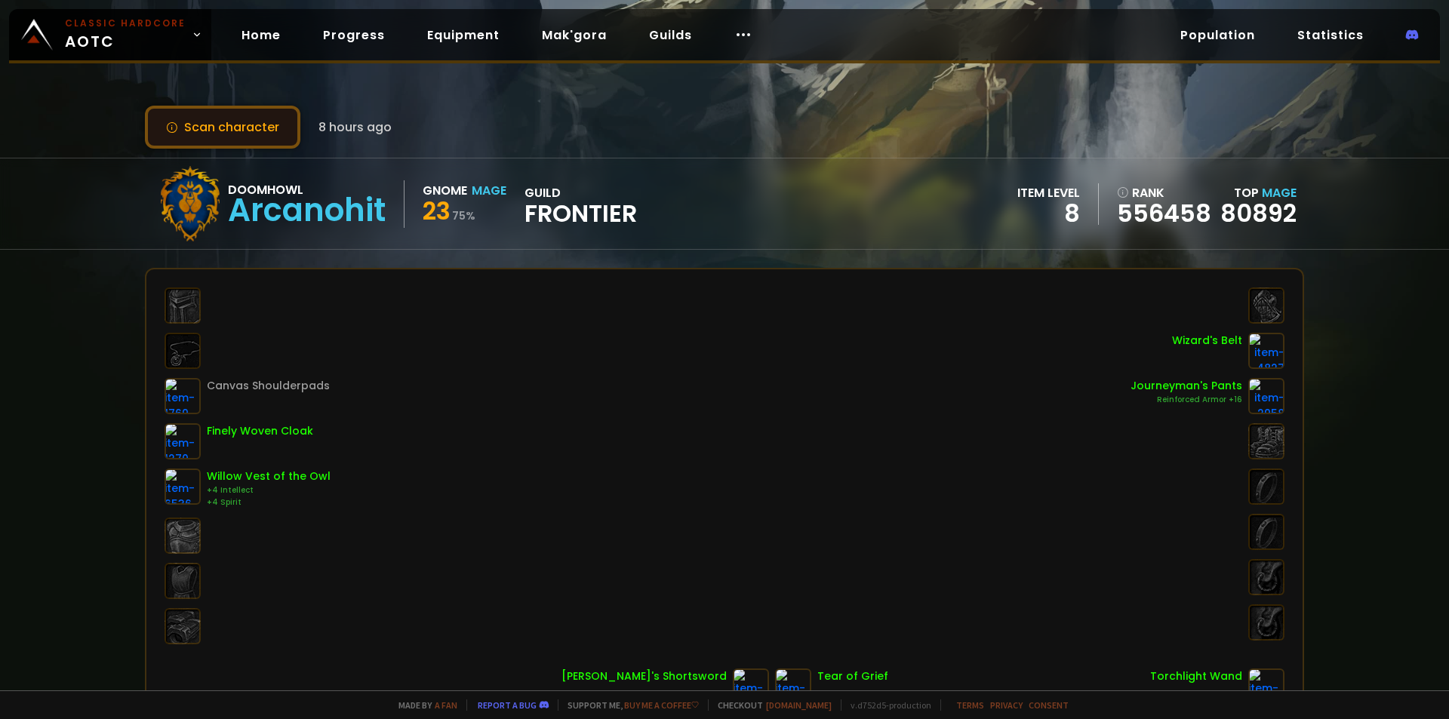
click at [248, 137] on button "Scan character" at bounding box center [223, 127] width 156 height 43
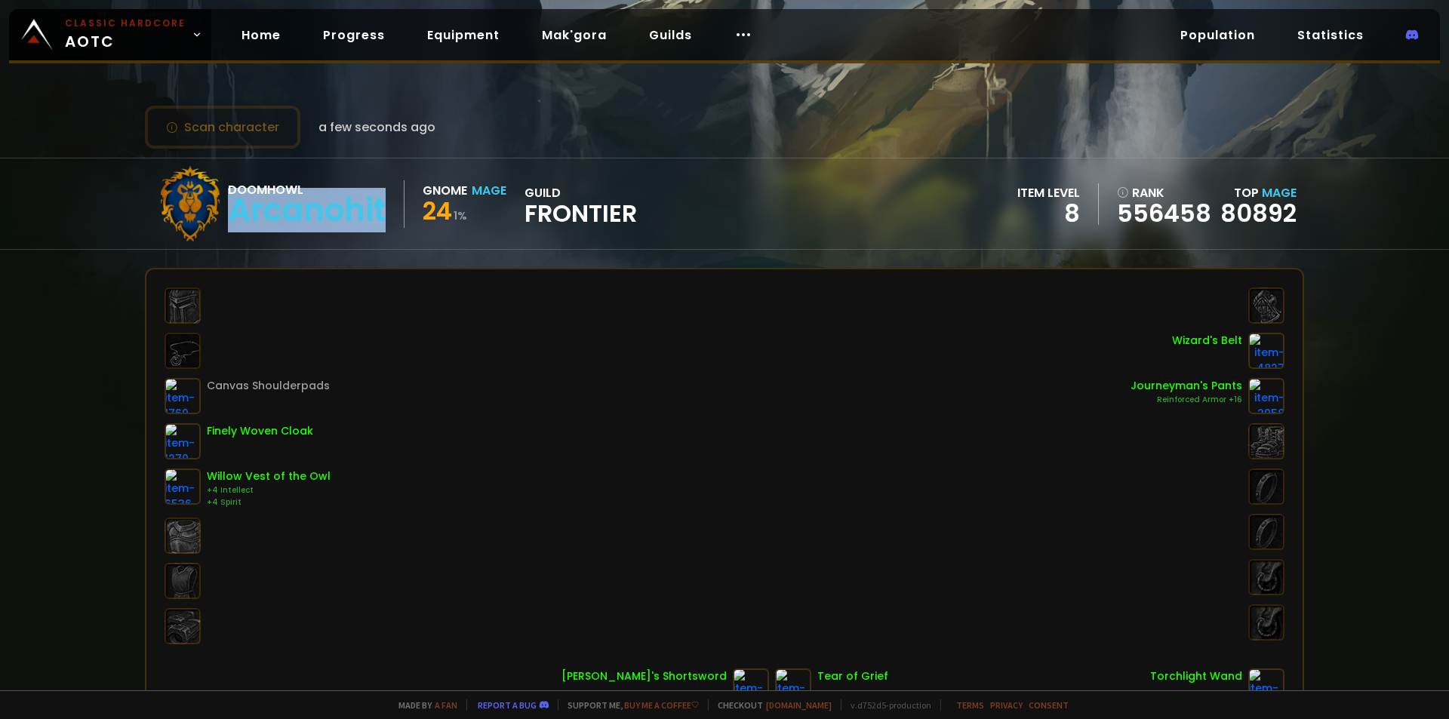
drag, startPoint x: 393, startPoint y: 208, endPoint x: 231, endPoint y: 207, distance: 162.3
click at [231, 207] on div "Doomhowl Arcanohit" at bounding box center [316, 204] width 177 height 48
copy div "Arcanohit"
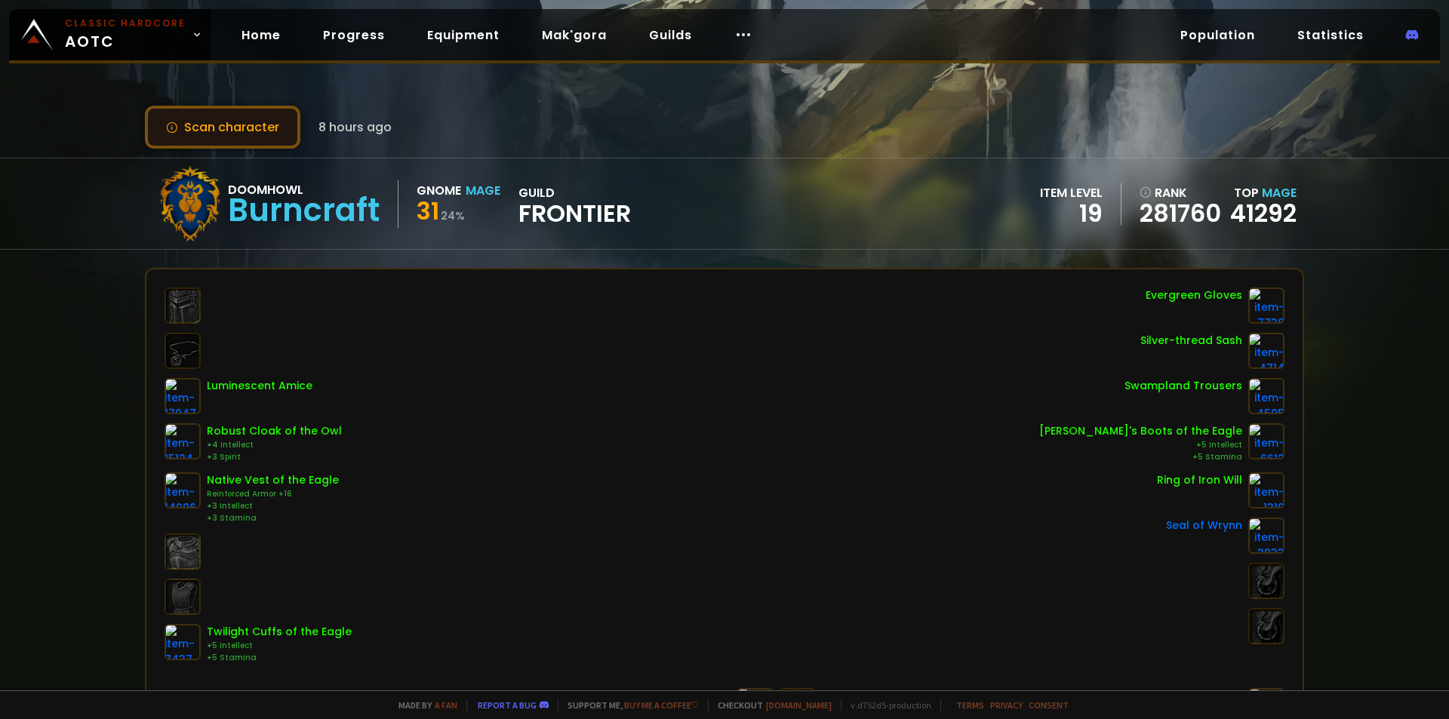
click at [240, 116] on button "Scan character" at bounding box center [223, 127] width 156 height 43
click at [217, 122] on button "Scan character" at bounding box center [223, 127] width 156 height 43
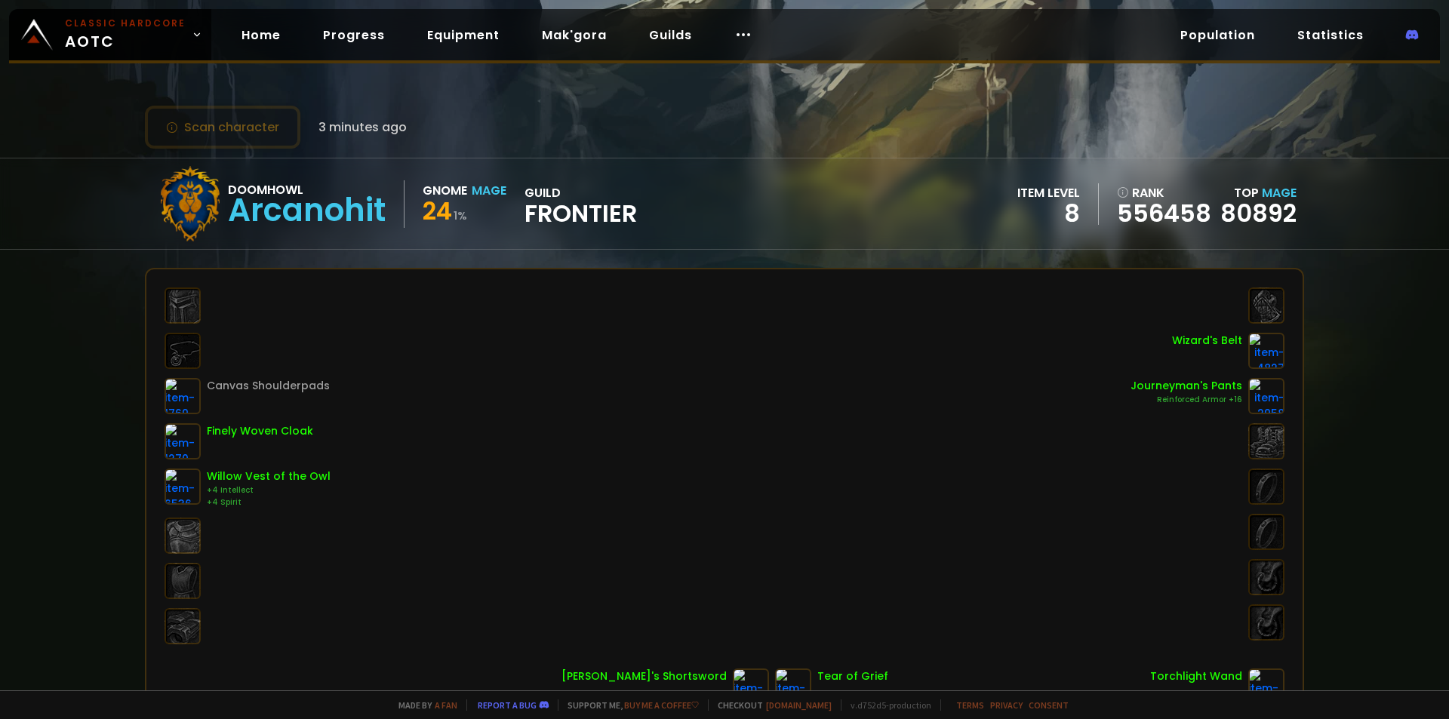
click at [273, 211] on div "Arcanohit" at bounding box center [307, 210] width 158 height 23
copy div "Arcanohit"
click at [846, 232] on div "Doomhowl Arcanohit Gnome Mage 24 1 % guild Frontier item level 8 rank 556458 To…" at bounding box center [724, 204] width 1159 height 91
